Goal: Task Accomplishment & Management: Use online tool/utility

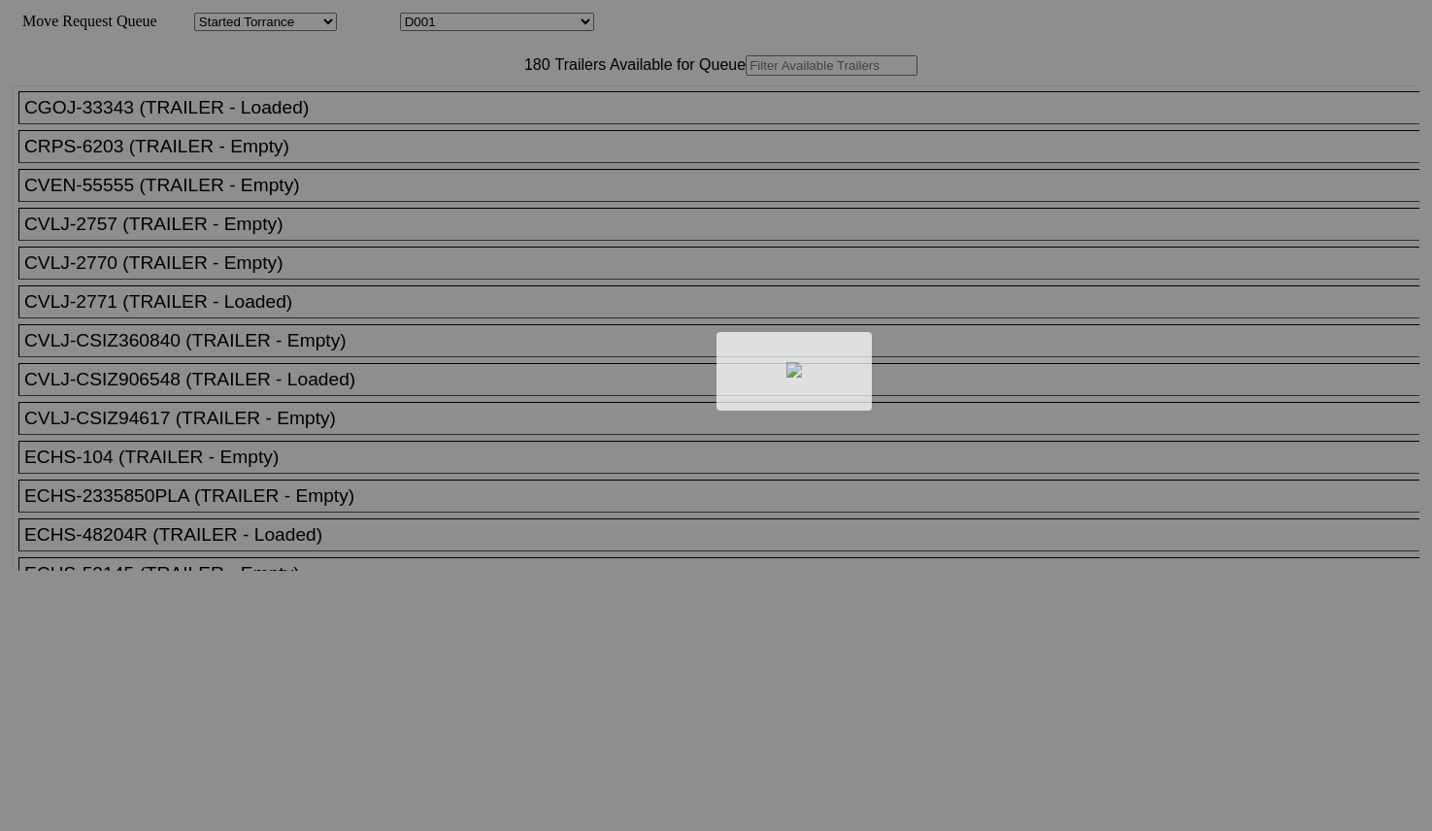
click at [524, 118] on div at bounding box center [716, 415] width 1432 height 831
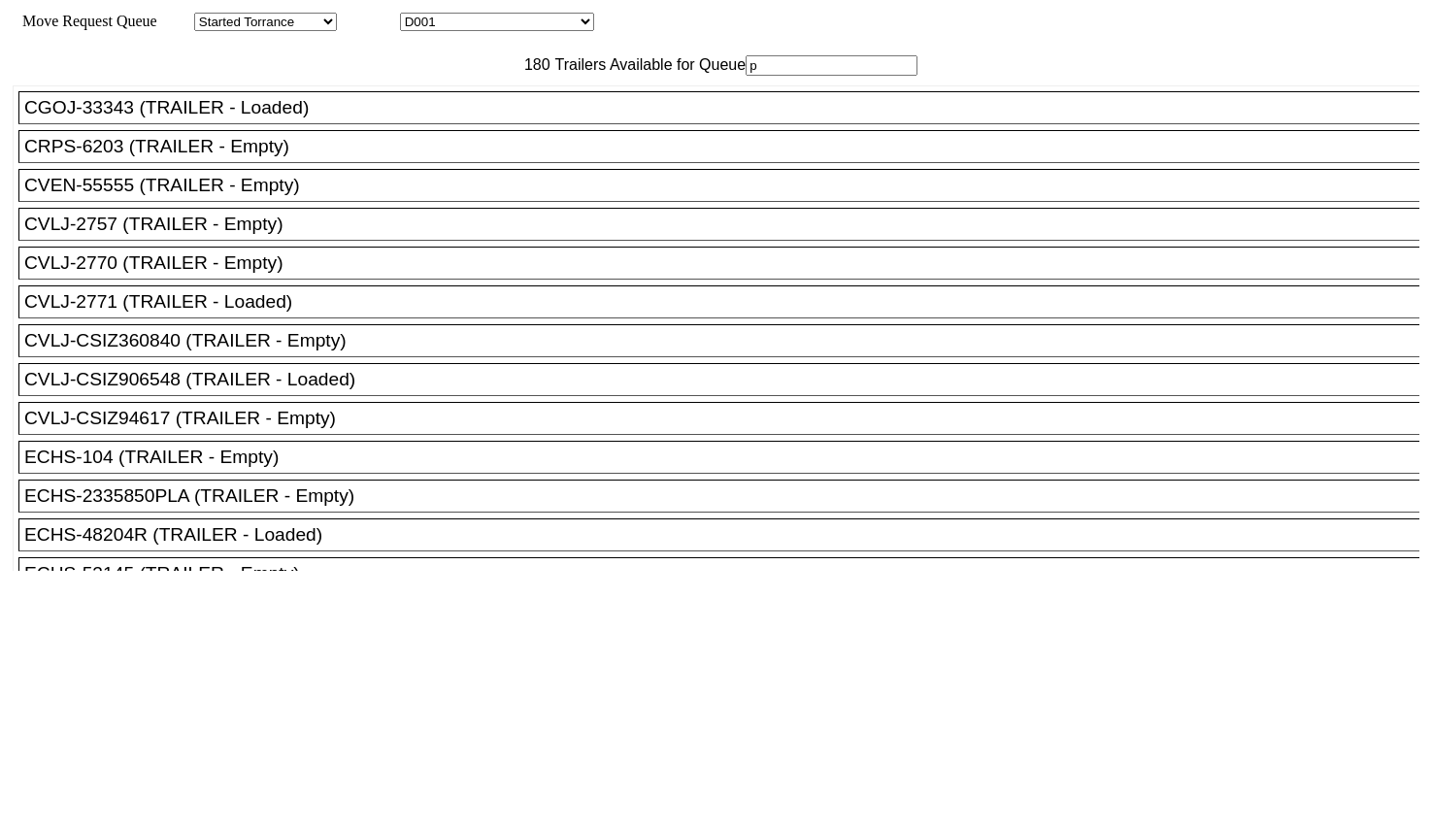
click at [746, 76] on input "p" at bounding box center [832, 65] width 172 height 20
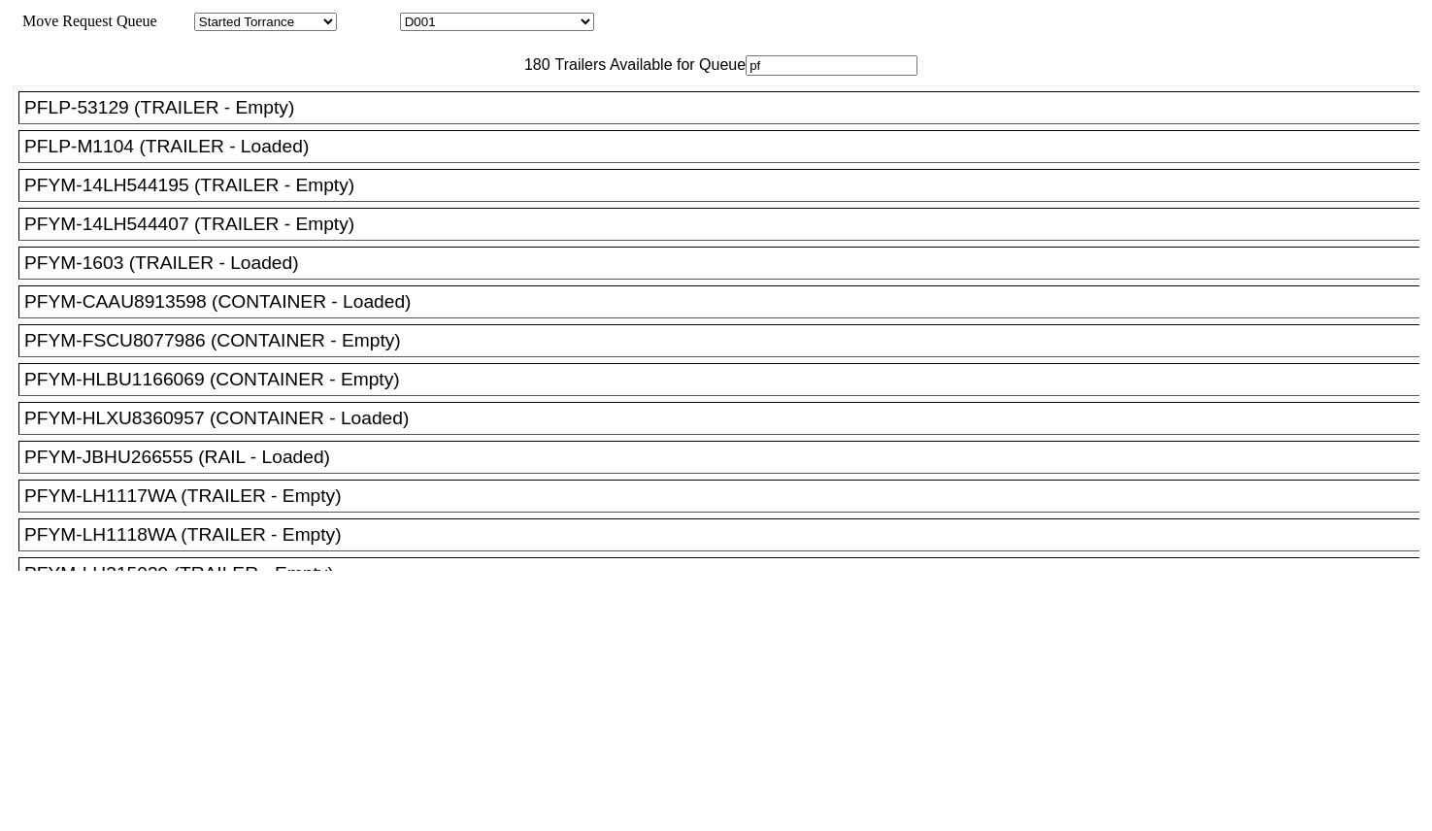
type input "pf"
click at [345, 196] on div "PFYM-14LH544195 (TRAILER - Empty)" at bounding box center [727, 185] width 1407 height 21
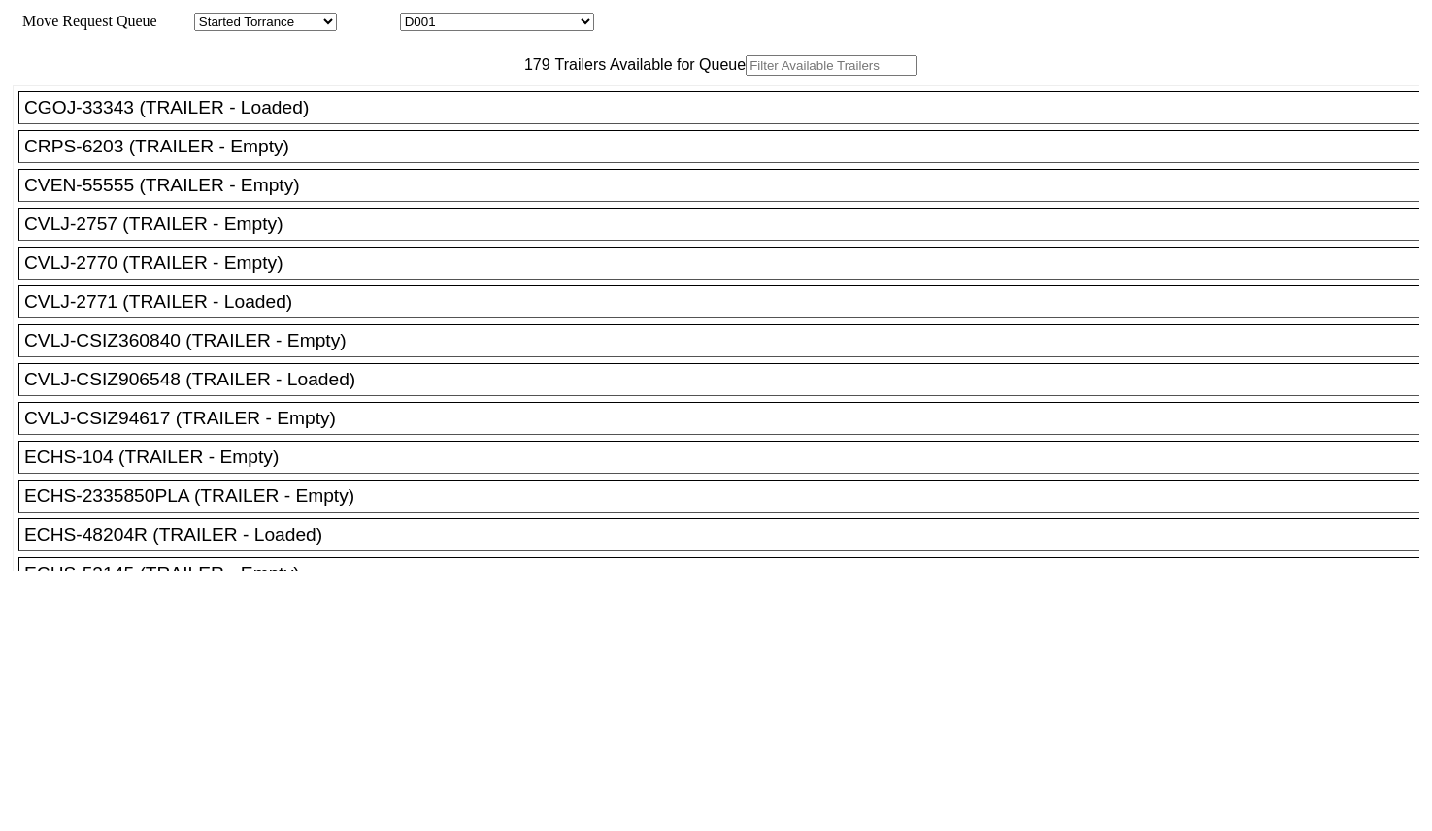
click at [746, 76] on input "text" at bounding box center [832, 65] width 172 height 20
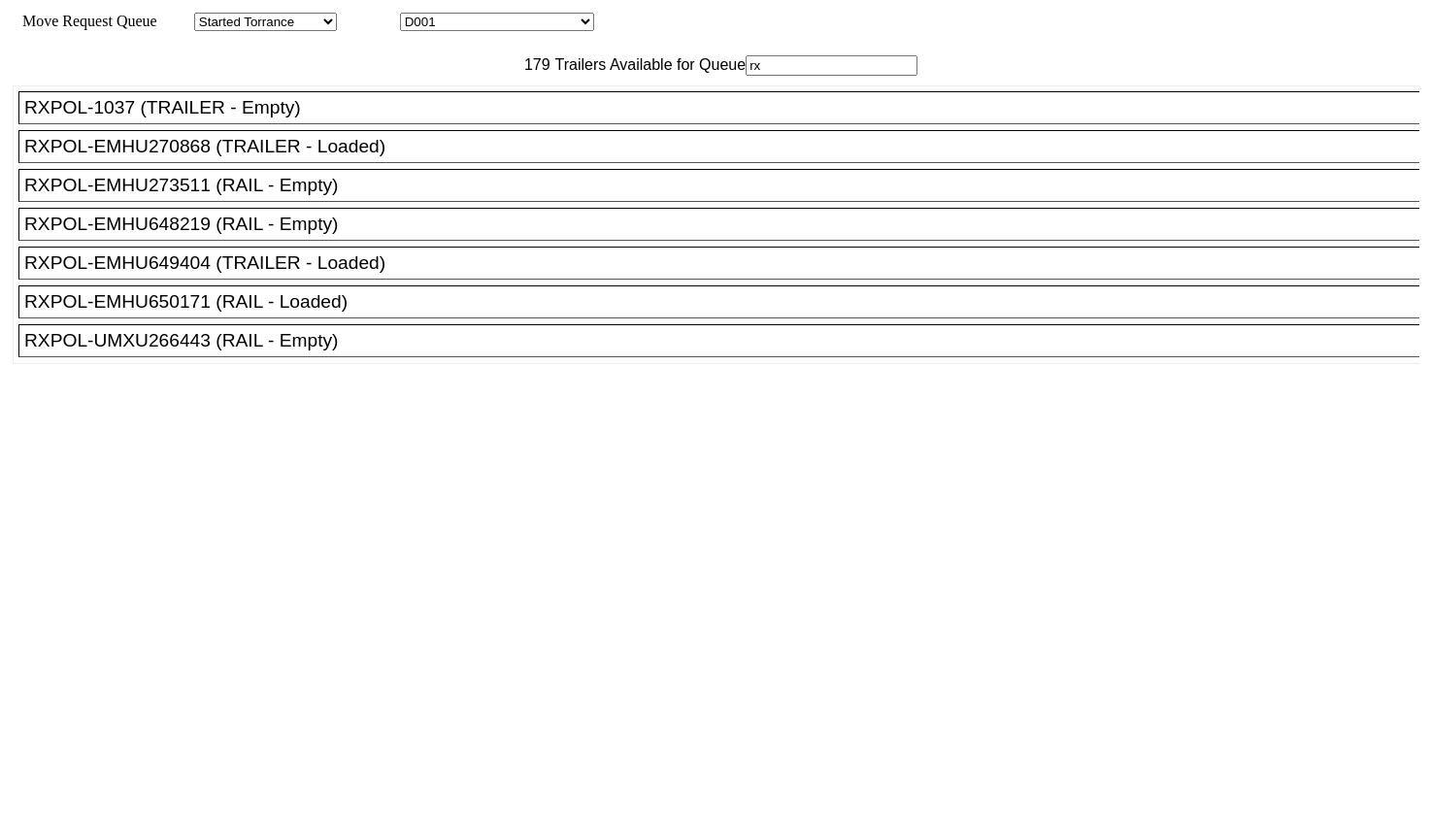
type input "rx"
click at [267, 352] on div "RXPOL-UMXU266443 (RAIL - Empty)" at bounding box center [727, 340] width 1407 height 21
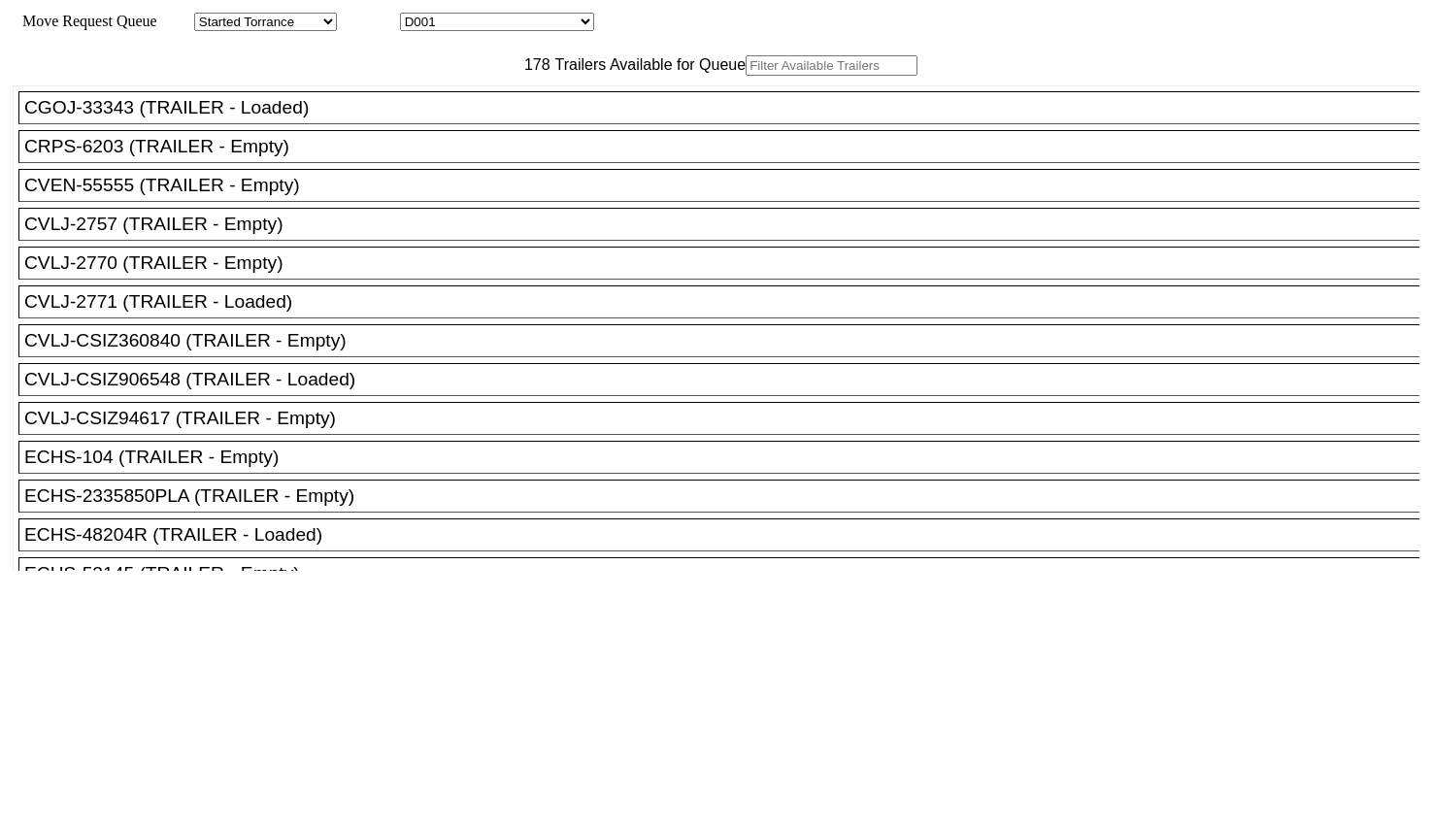
click at [746, 76] on input "text" at bounding box center [832, 65] width 172 height 20
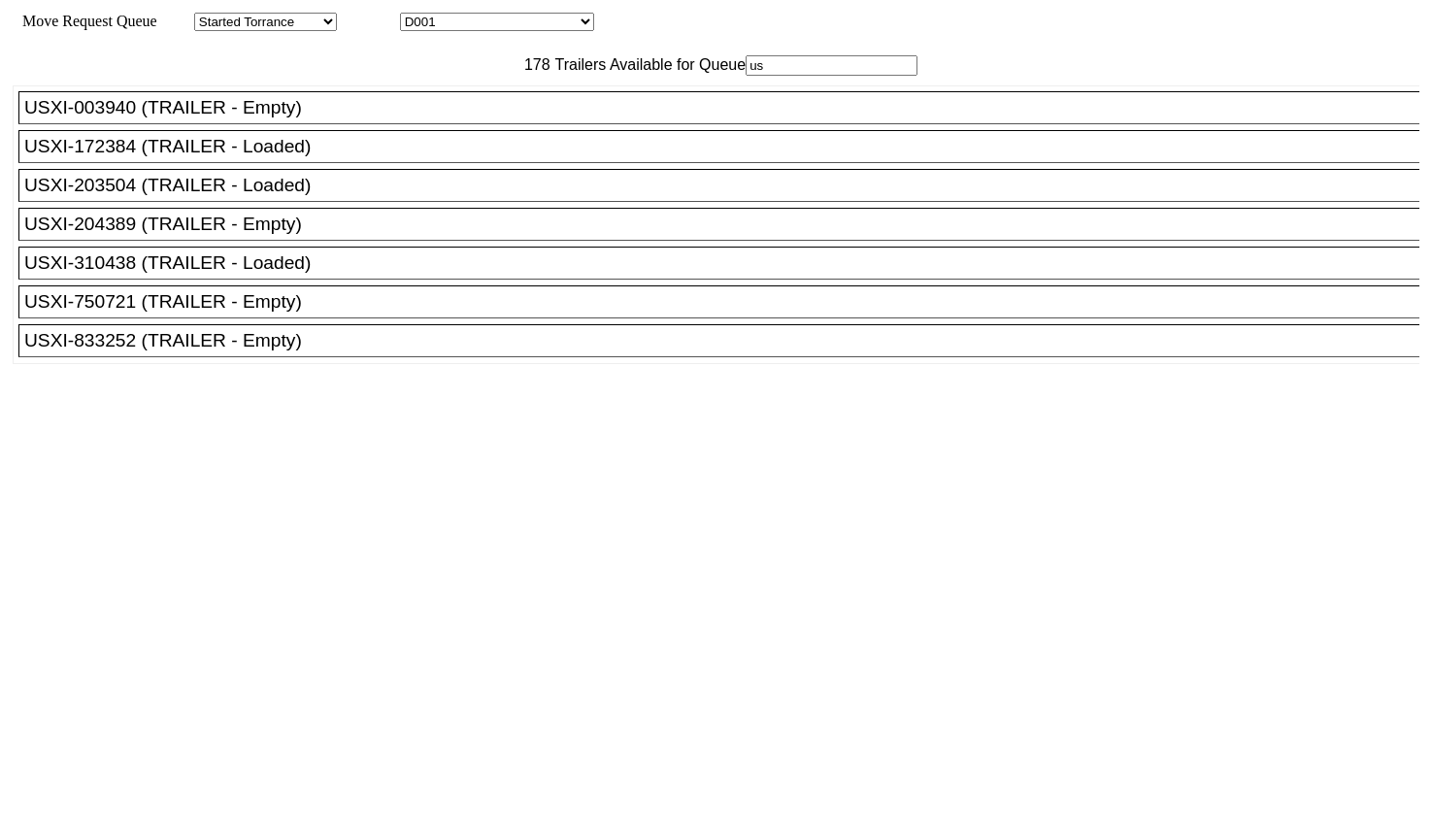
type input "us"
click at [285, 313] on div "USXI-750721 (TRAILER - Empty)" at bounding box center [727, 301] width 1407 height 21
